Goal: Task Accomplishment & Management: Use online tool/utility

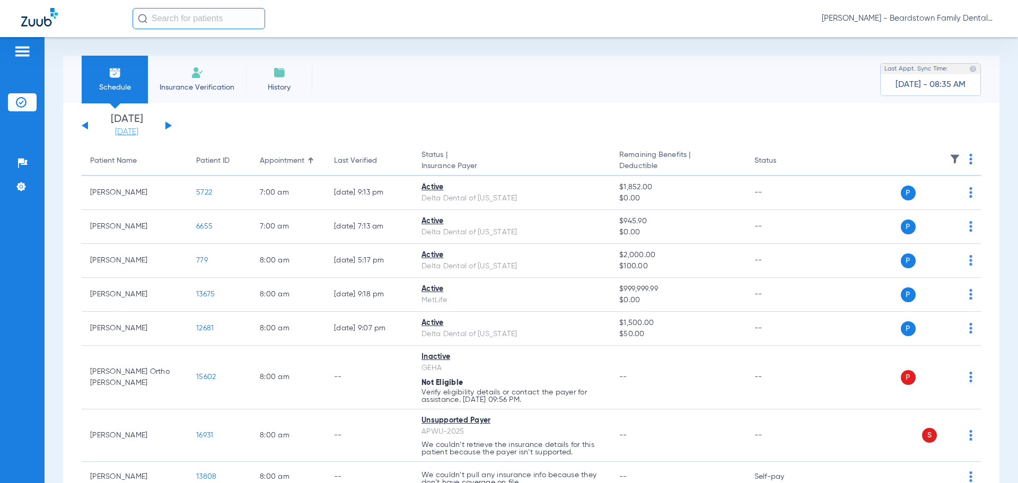
click at [129, 131] on link "[DATE]" at bounding box center [127, 132] width 64 height 11
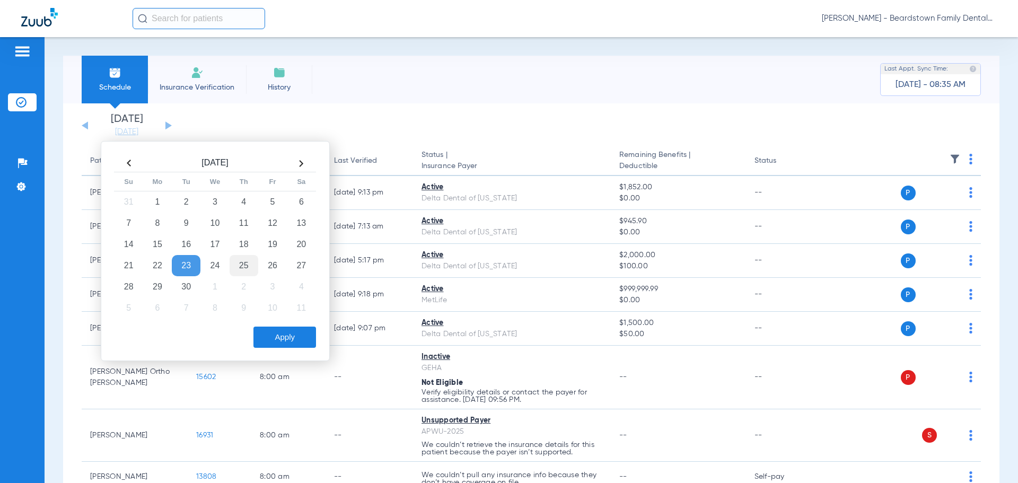
click at [248, 267] on td "25" at bounding box center [243, 265] width 29 height 21
click at [294, 341] on button "Apply" at bounding box center [284, 336] width 63 height 21
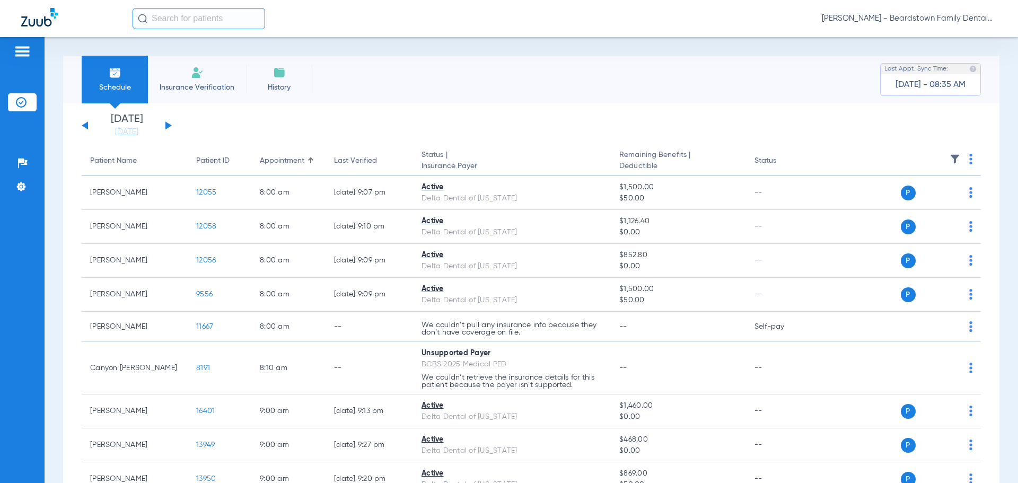
click at [949, 157] on img at bounding box center [954, 159] width 11 height 11
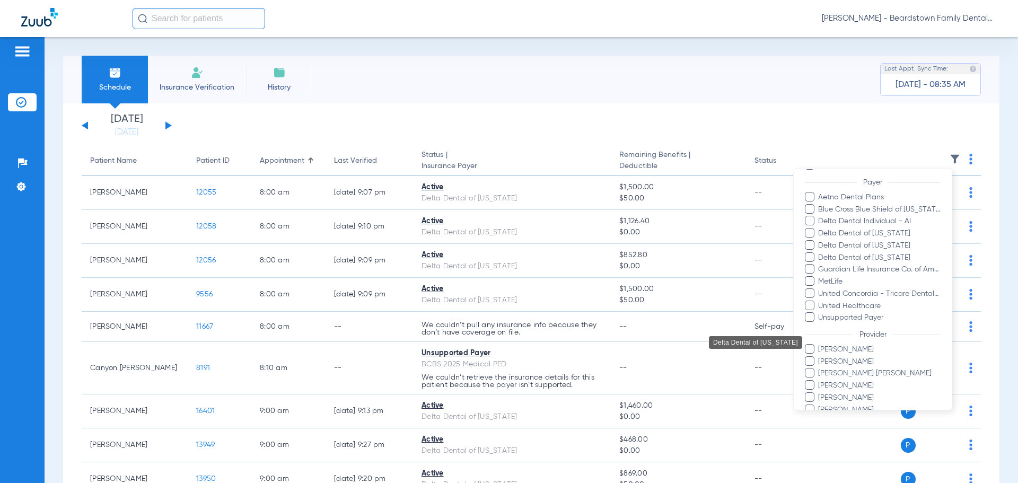
scroll to position [145, 0]
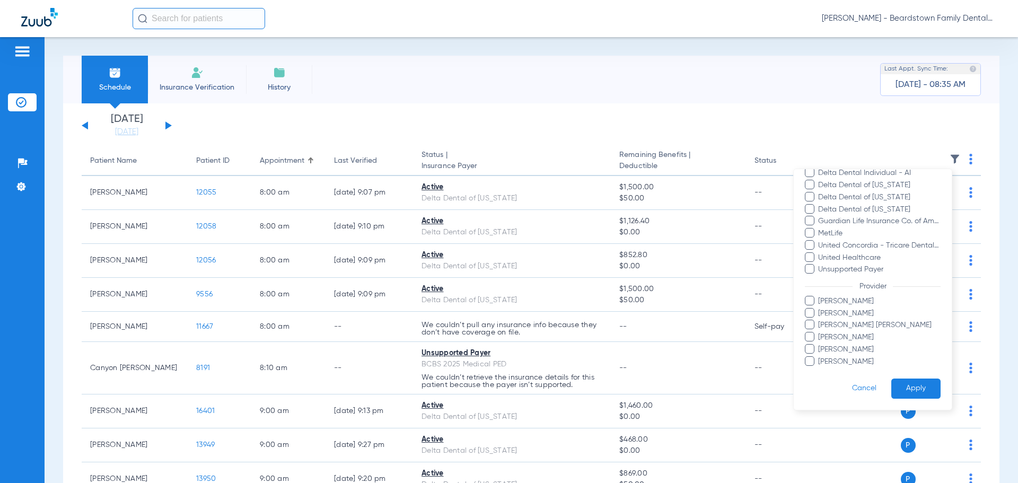
click at [830, 314] on span "[PERSON_NAME]" at bounding box center [878, 313] width 123 height 11
click at [819, 321] on input "[PERSON_NAME]" at bounding box center [819, 321] width 0 height 0
click at [907, 386] on button "Apply" at bounding box center [915, 388] width 49 height 21
